Goal: Task Accomplishment & Management: Manage account settings

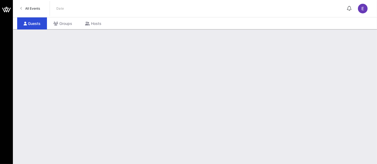
click at [33, 10] on span "All Events" at bounding box center [32, 8] width 15 height 4
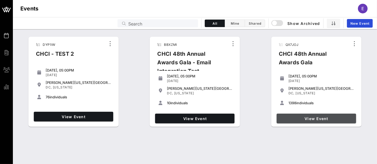
click at [303, 119] on span "View Event" at bounding box center [316, 119] width 75 height 5
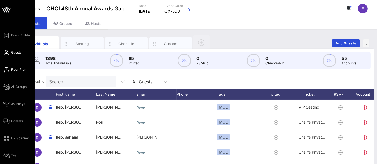
click at [14, 69] on span "Floor Plan" at bounding box center [18, 69] width 15 height 5
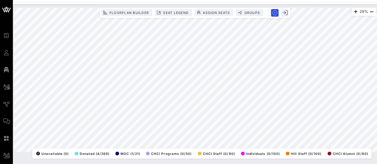
click at [377, 127] on html "Event Builder Guests Floor Plan All Groups Journeys Comms QR Scanner Team Setti…" at bounding box center [188, 82] width 377 height 164
click at [353, 10] on icon "button" at bounding box center [356, 12] width 6 height 6
click at [369, 1] on div "Event Builder Guests Floor Plan All Groups Journeys Comms QR Scanner Team Setti…" at bounding box center [188, 82] width 377 height 164
click at [81, 152] on div "54% Floorplan Builder Seat Legend Assign Seats Groups Exit All Reserved Shared …" at bounding box center [195, 80] width 362 height 144
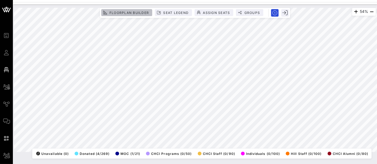
click at [134, 13] on span "Floorplan Builder" at bounding box center [129, 13] width 40 height 4
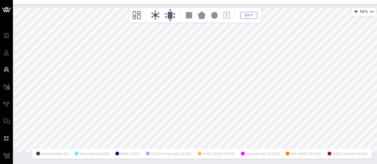
click at [91, 81] on div "54% Floorplan Builder Seat Legend Assign Seats Groups Exit All Reserved Shared …" at bounding box center [195, 80] width 362 height 144
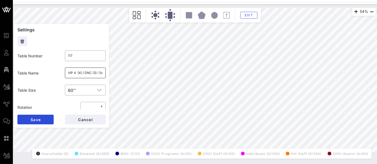
click at [79, 74] on input "VIP 4 (4) / DNC (3) / Sen. [PERSON_NAME] (3)" at bounding box center [85, 73] width 35 height 9
click at [89, 71] on input "VIP 4 (4) / DNC (3) / Sen. [PERSON_NAME] (3)" at bounding box center [85, 73] width 35 height 9
click at [93, 119] on span "Cancel" at bounding box center [85, 120] width 15 height 5
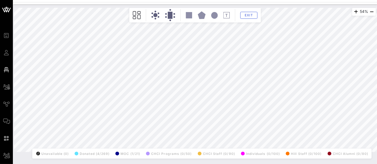
click at [251, 9] on div "Exit" at bounding box center [195, 15] width 129 height 12
click at [251, 16] on span "Exit" at bounding box center [249, 15] width 10 height 4
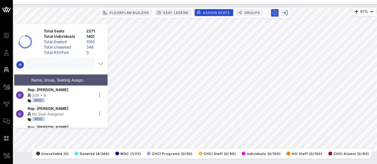
click at [38, 63] on input "text" at bounding box center [59, 63] width 61 height 7
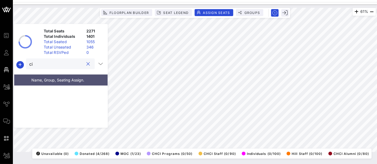
type input "c"
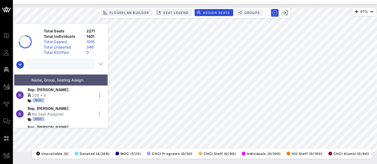
click at [61, 75] on div "Name, Group, Seating Assign." at bounding box center [60, 80] width 93 height 11
click at [55, 68] on div "Search" at bounding box center [59, 64] width 61 height 11
click at [55, 68] on div "da" at bounding box center [59, 64] width 61 height 11
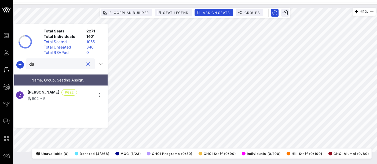
type input "d"
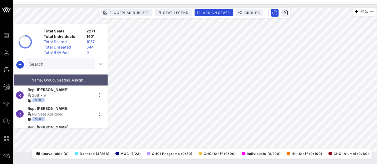
click at [355, 0] on html "Event Builder Guests Floor Plan All Groups Journeys Comms QR Scanner Team Setti…" at bounding box center [188, 82] width 377 height 164
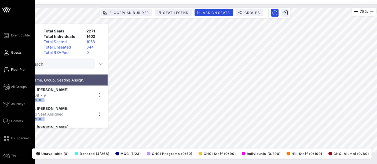
click at [17, 53] on span "Guests" at bounding box center [16, 52] width 10 height 5
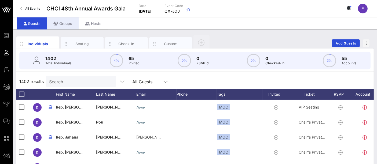
click at [67, 25] on div "Groups" at bounding box center [63, 23] width 32 height 12
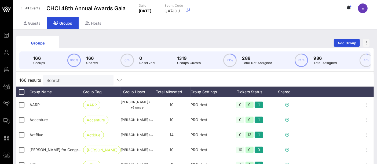
scroll to position [1, 0]
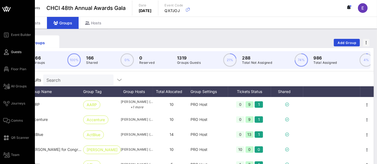
click at [16, 54] on span "Guests" at bounding box center [16, 52] width 10 height 5
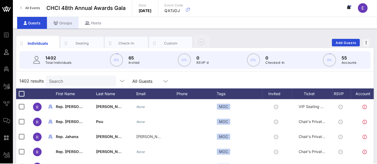
click at [68, 21] on div "Groups" at bounding box center [63, 23] width 32 height 12
